Goal: Navigation & Orientation: Find specific page/section

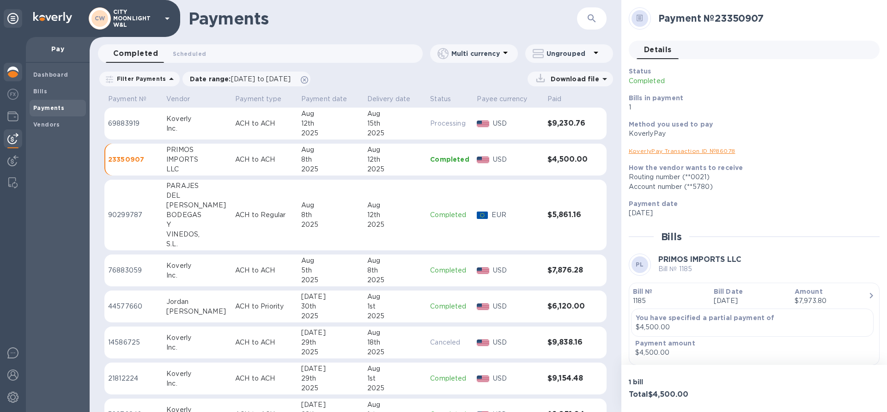
click at [10, 77] on img at bounding box center [12, 72] width 11 height 11
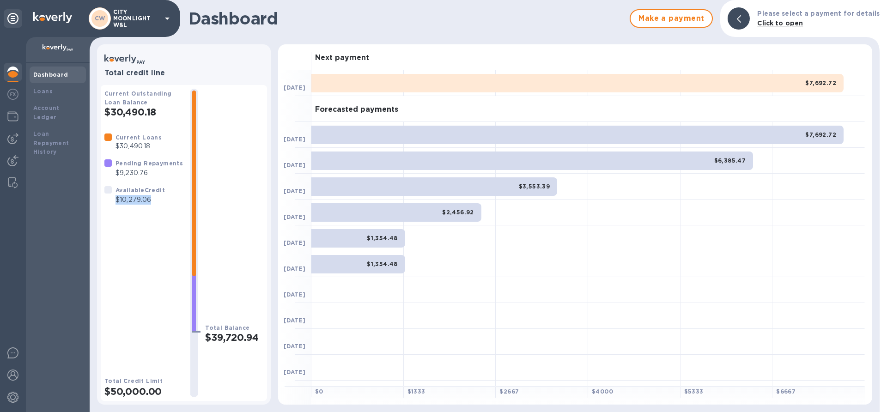
drag, startPoint x: 116, startPoint y: 199, endPoint x: 168, endPoint y: 198, distance: 51.7
click at [168, 198] on div "Current Loans $30,490.18 Pending Repayments $9,230.76 Available Credit $10,279.…" at bounding box center [144, 168] width 86 height 79
click at [10, 137] on img at bounding box center [12, 138] width 11 height 11
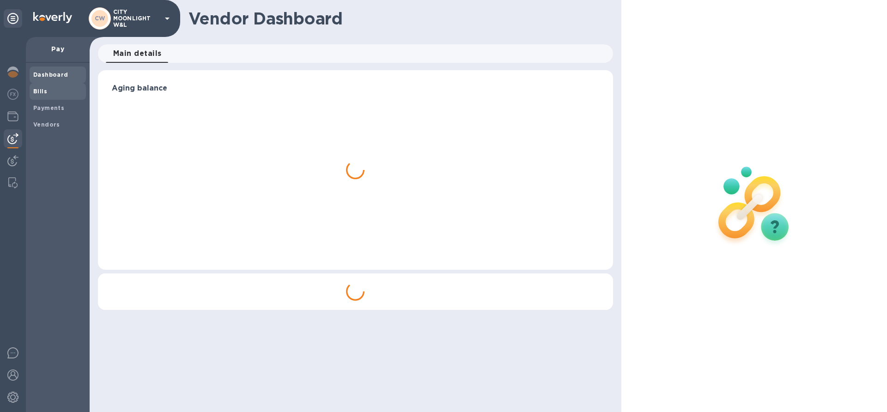
click at [43, 93] on b "Bills" at bounding box center [40, 91] width 14 height 7
